Goal: Communication & Community: Answer question/provide support

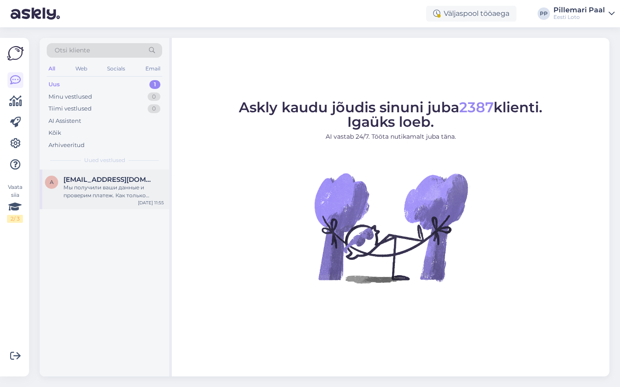
click at [115, 193] on div "Мы получили ваши данные и проверим платеж. Как только информация будет доступна…" at bounding box center [113, 192] width 100 height 16
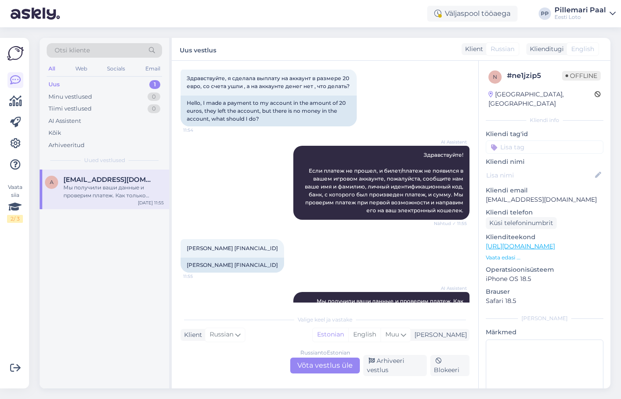
scroll to position [73, 0]
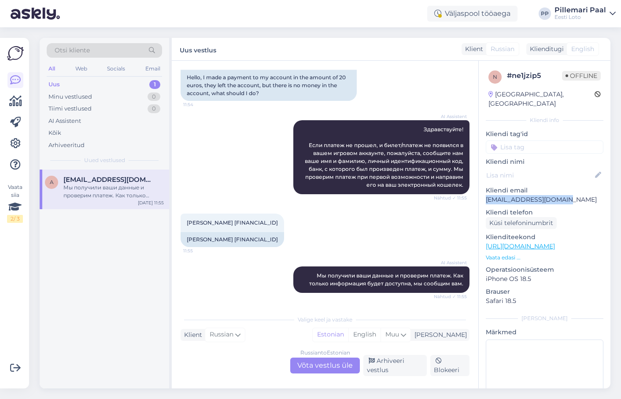
drag, startPoint x: 565, startPoint y: 189, endPoint x: 486, endPoint y: 189, distance: 78.9
click at [486, 195] on p "[EMAIL_ADDRESS][DOMAIN_NAME]" at bounding box center [545, 199] width 118 height 9
copy p "[EMAIL_ADDRESS][DOMAIN_NAME]"
click at [338, 370] on div "Russian to Estonian Võta vestlus üle" at bounding box center [325, 366] width 70 height 16
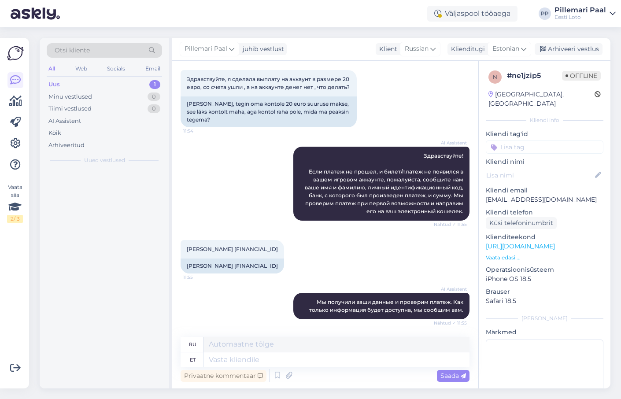
scroll to position [46, 0]
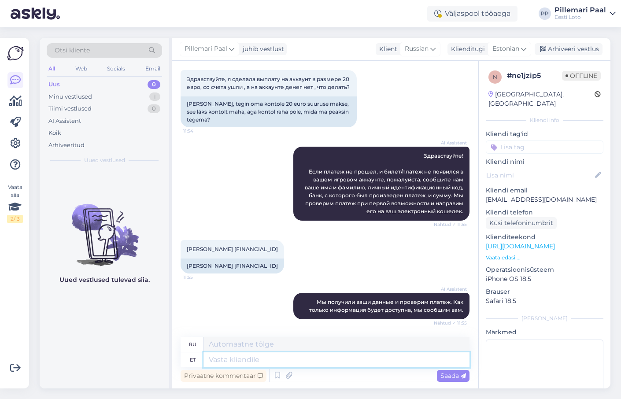
click at [250, 363] on textarea at bounding box center [337, 360] width 266 height 15
paste textarea "Kahjuks Teie sissemakse ebaõnnestus tehnilise tõrke tõttu. Kontrollisime ostu ü…"
type textarea "Kahjuks Teie sissemakse ebaõnnestus tehnilise tõrke tõttu. Kontrollisime ostu ü…"
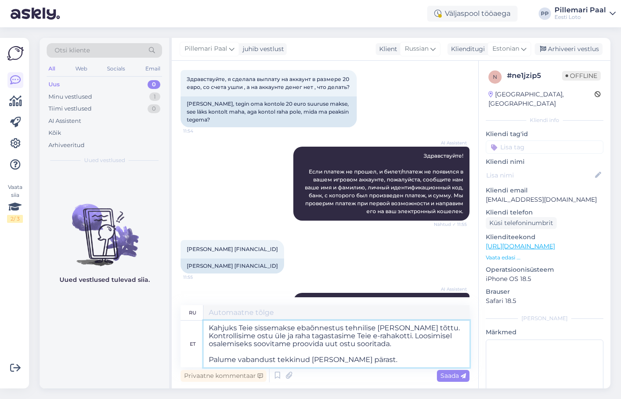
scroll to position [73, 0]
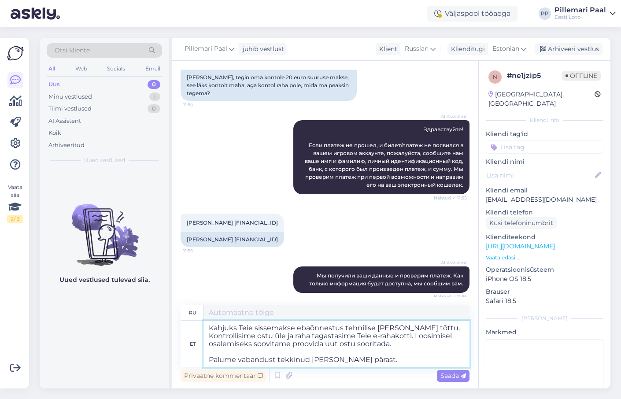
type textarea "К сожалению, ваш депозит не был зачислен из-за технической ошибки. Мы проверили…"
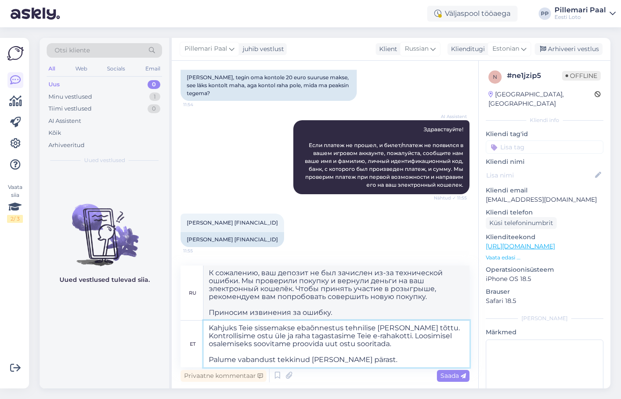
drag, startPoint x: 368, startPoint y: 336, endPoint x: 378, endPoint y: 342, distance: 11.5
click at [378, 342] on textarea "Kahjuks Teie sissemakse ebaõnnestus tehnilise tõrke tõttu. Kontrollisime ostu ü…" at bounding box center [337, 344] width 266 height 47
type textarea "Kahjuks Teie sissemakse ebaõnnestus tehnilise tõrke tõttu. Kontrollisime ostu ü…"
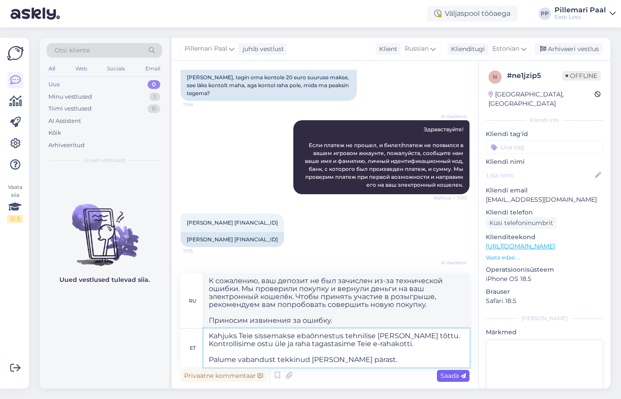
type textarea "К сожалению, ваш депозит не был зачислен из-за технической ошибки. Мы проверили…"
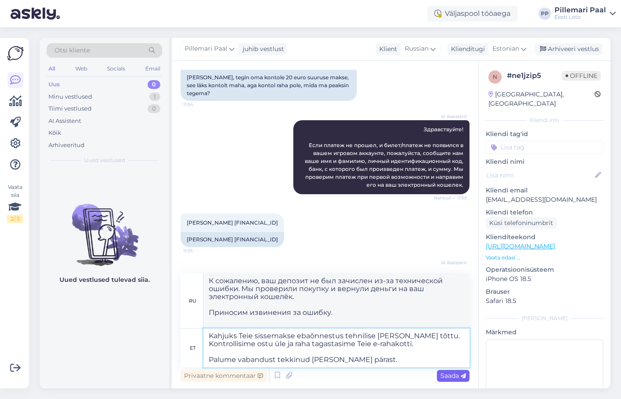
type textarea "Kahjuks Teie sissemakse ebaõnnestus tehnilise tõrke tõttu. Kontrollisime ostu ü…"
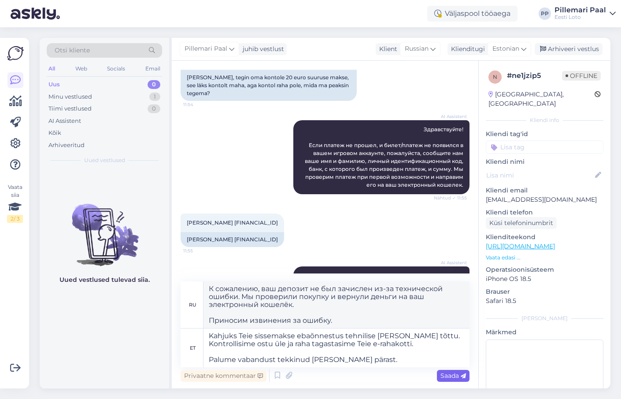
click at [453, 374] on span "Saada" at bounding box center [454, 376] width 26 height 8
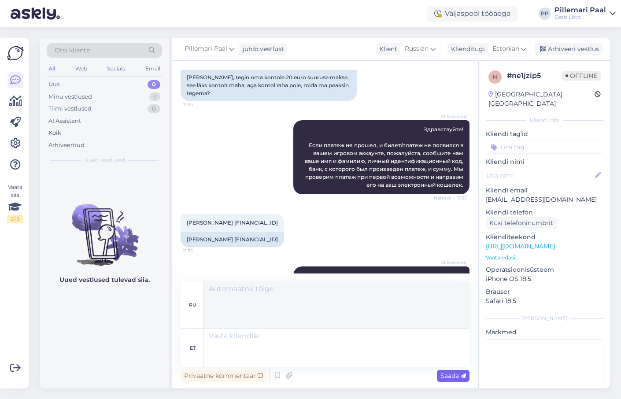
scroll to position [155, 0]
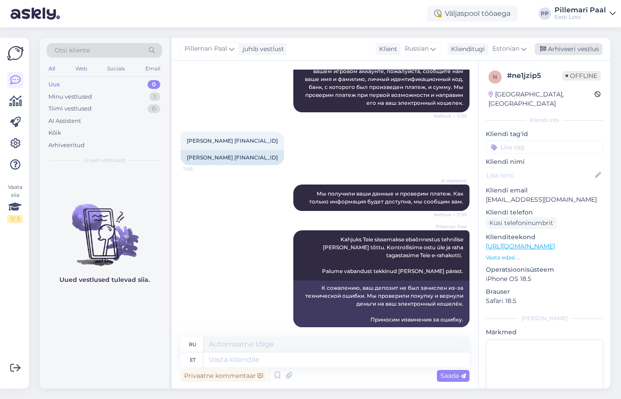
click at [573, 49] on div "Arhiveeri vestlus" at bounding box center [569, 49] width 68 height 12
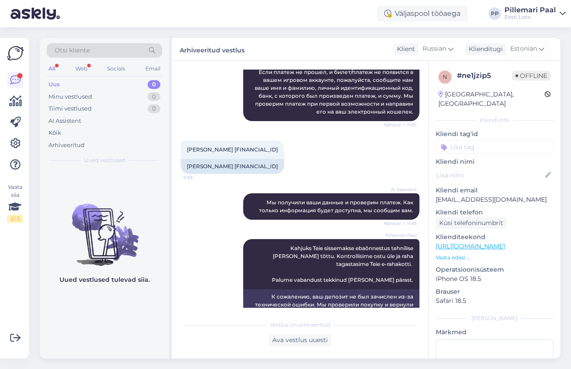
scroll to position [245, 0]
